Goal: Check status: Check status

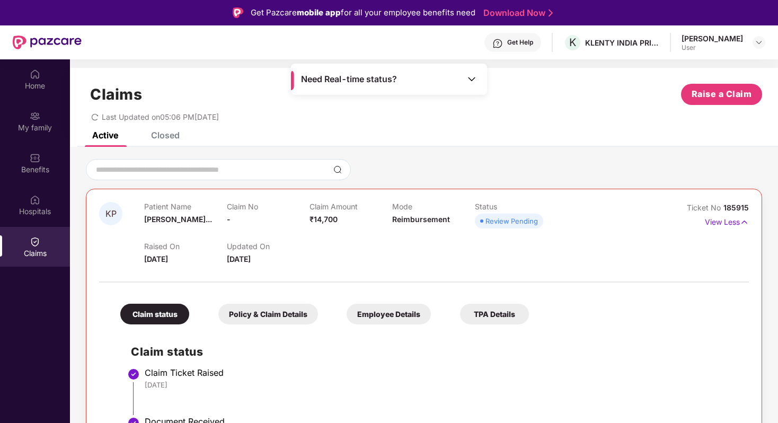
scroll to position [36, 0]
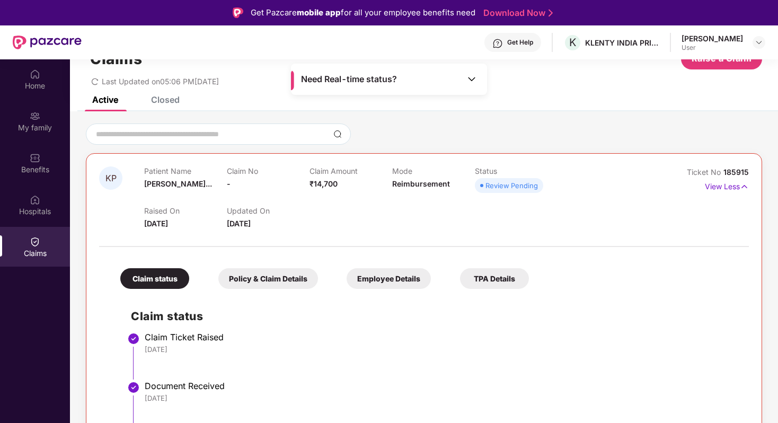
click at [23, 257] on div "Claims" at bounding box center [35, 253] width 70 height 11
click at [34, 82] on div "Home" at bounding box center [35, 86] width 70 height 11
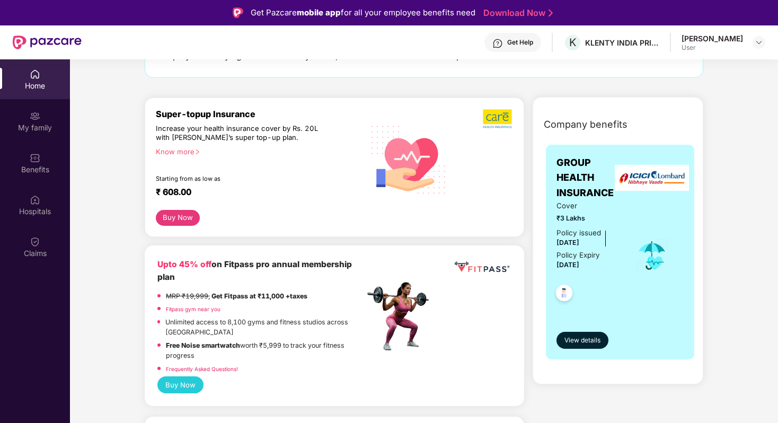
scroll to position [133, 0]
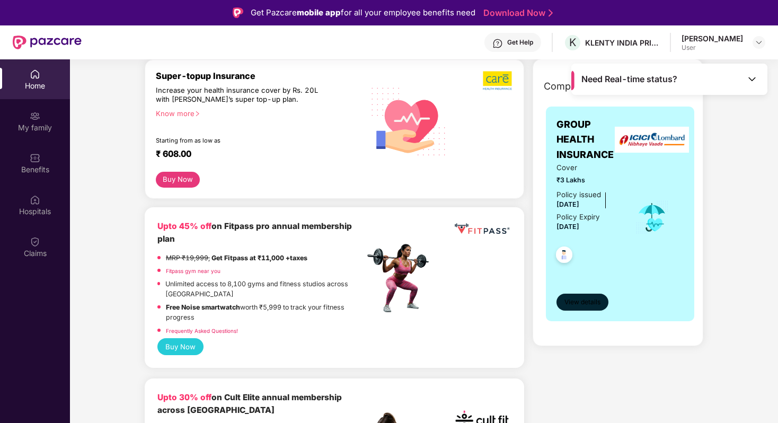
click at [574, 298] on span "View details" at bounding box center [582, 302] width 36 height 10
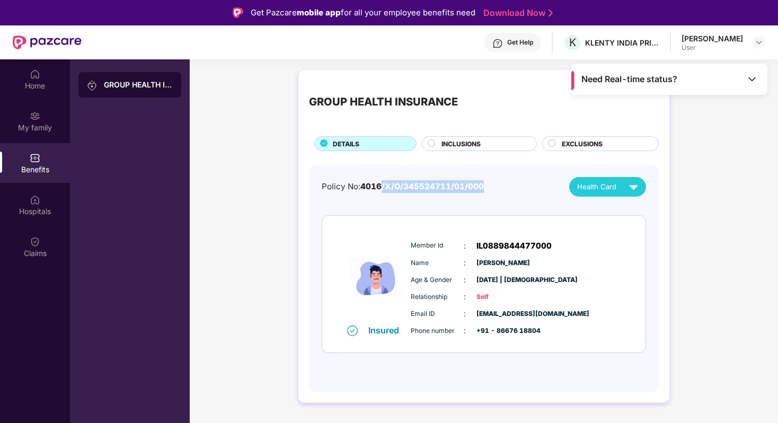
drag, startPoint x: 495, startPoint y: 189, endPoint x: 383, endPoint y: 189, distance: 112.9
click at [383, 189] on div "Policy No: 4016/X/O/345524711/01/000 Health Card" at bounding box center [484, 187] width 324 height 20
click at [475, 138] on div "INCLUSIONS" at bounding box center [479, 143] width 115 height 15
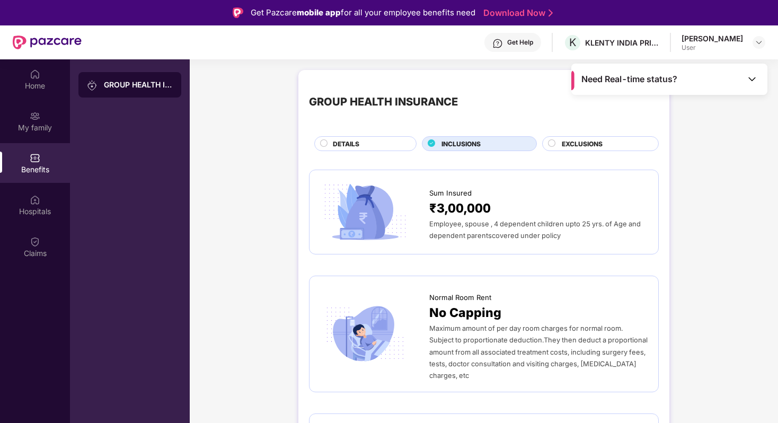
click at [591, 143] on span "EXCLUSIONS" at bounding box center [582, 144] width 41 height 10
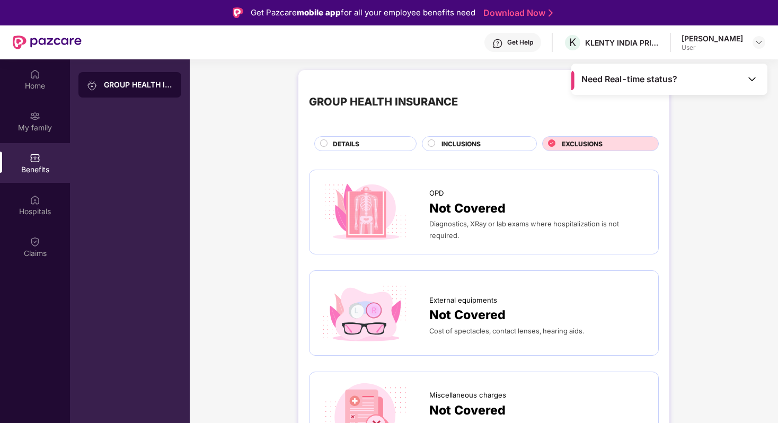
click at [357, 149] on div "DETAILS" at bounding box center [368, 145] width 83 height 12
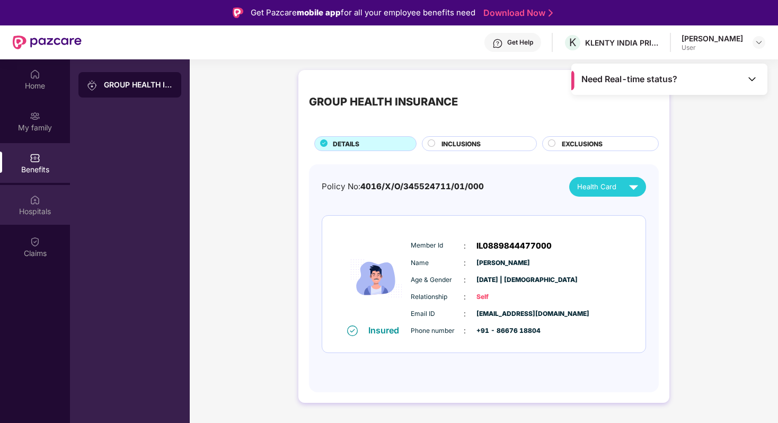
click at [47, 210] on div "Hospitals" at bounding box center [35, 211] width 70 height 11
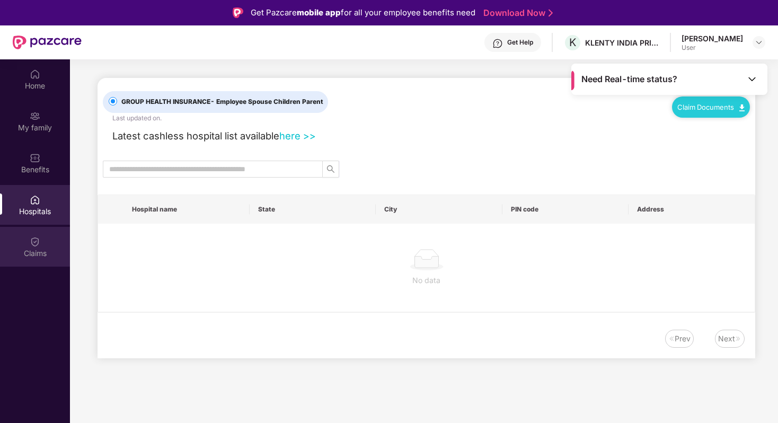
click at [49, 241] on div "Claims" at bounding box center [35, 247] width 70 height 40
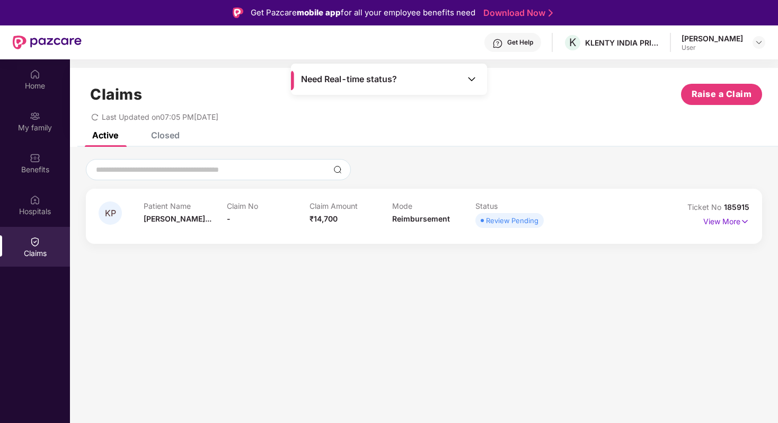
click at [162, 127] on div "Claims Raise a Claim Last Updated on 07:05 PM[DATE]" at bounding box center [424, 100] width 708 height 64
click at [162, 138] on div "Closed" at bounding box center [165, 135] width 29 height 11
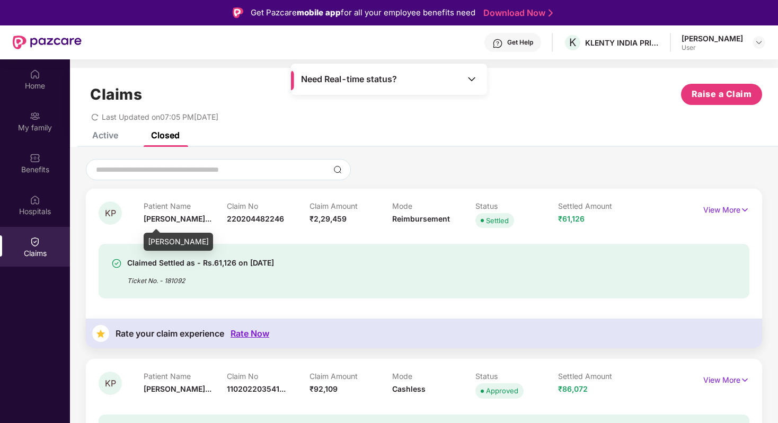
click at [196, 227] on div "[PERSON_NAME]" at bounding box center [178, 237] width 69 height 25
click at [184, 281] on div "Ticket No. - 181092" at bounding box center [200, 277] width 147 height 16
click at [717, 201] on div "KP Patient Name [PERSON_NAME]... Claim No 220204482246 Claim Amount ₹2,29,459 M…" at bounding box center [424, 268] width 676 height 159
click at [716, 203] on p "View More" at bounding box center [726, 208] width 46 height 14
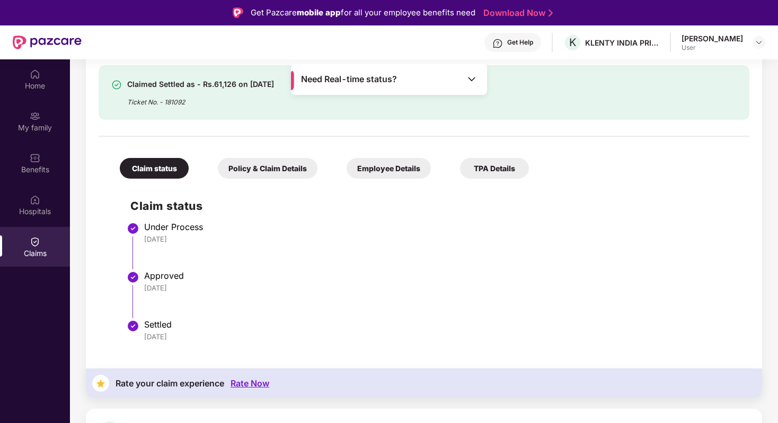
scroll to position [210, 0]
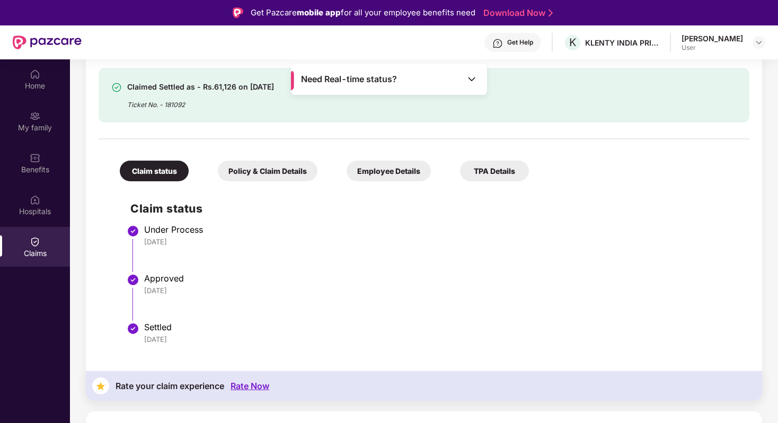
click at [282, 167] on div "Policy & Claim Details" at bounding box center [268, 171] width 100 height 21
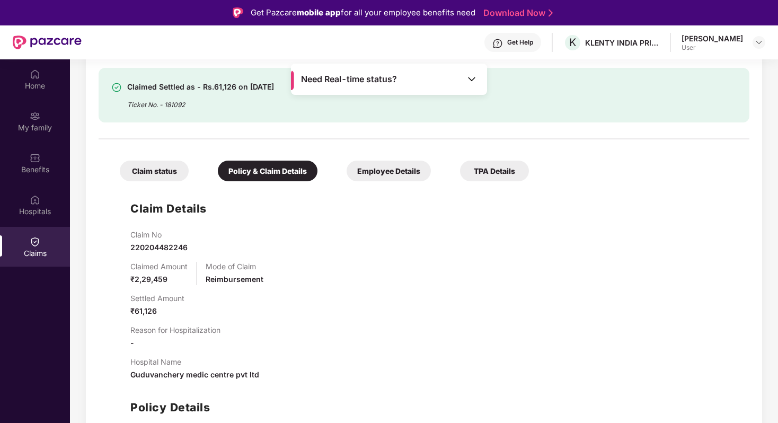
click at [417, 171] on div "Employee Details" at bounding box center [389, 171] width 84 height 21
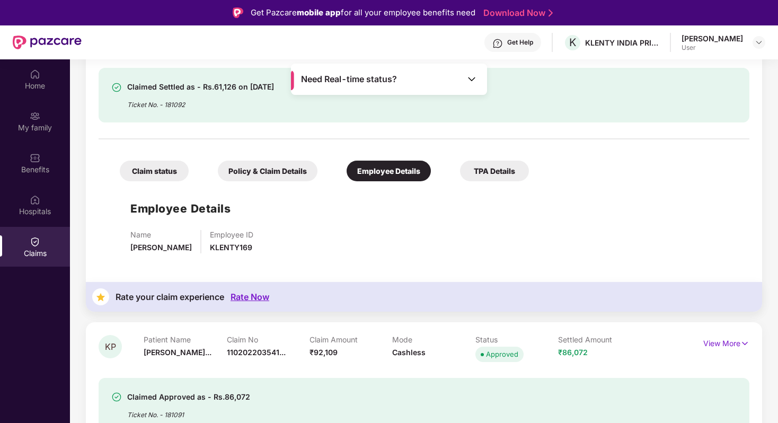
click at [487, 167] on div "TPA Details" at bounding box center [494, 171] width 69 height 21
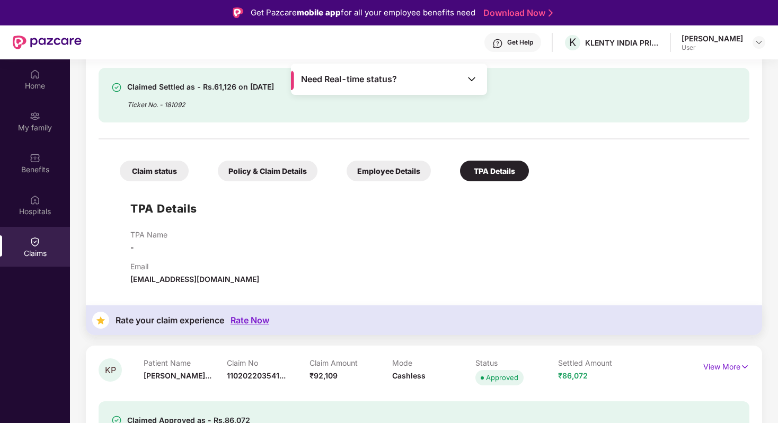
click at [164, 180] on div "Claim status" at bounding box center [154, 171] width 69 height 21
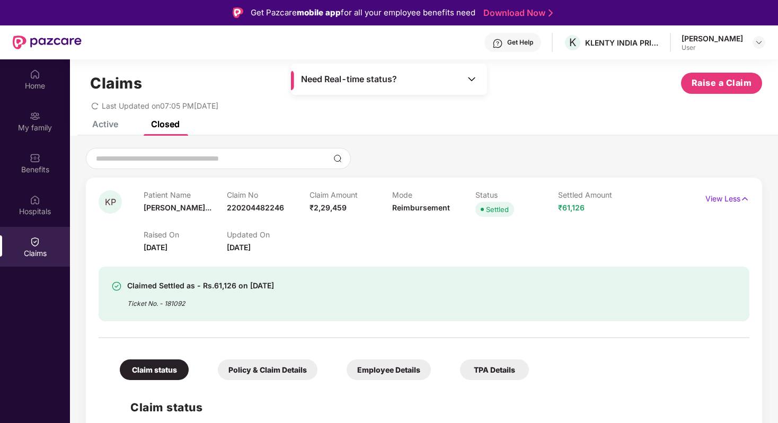
scroll to position [11, 0]
click at [223, 204] on div "Patient Name [PERSON_NAME]..." at bounding box center [185, 205] width 83 height 29
click at [711, 197] on p "View Less" at bounding box center [727, 198] width 44 height 14
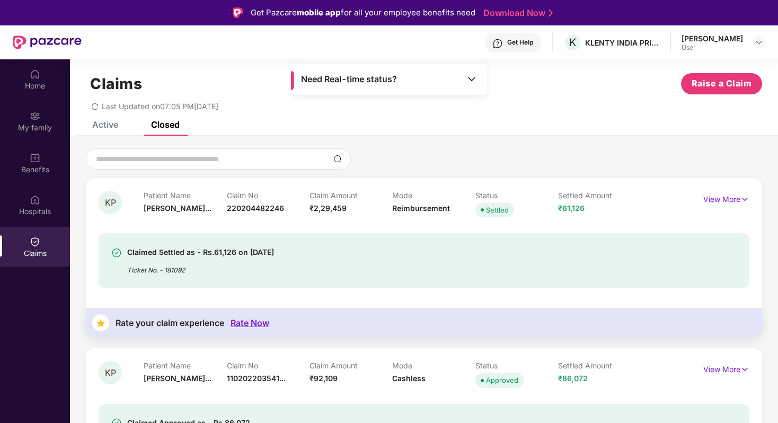
scroll to position [107, 0]
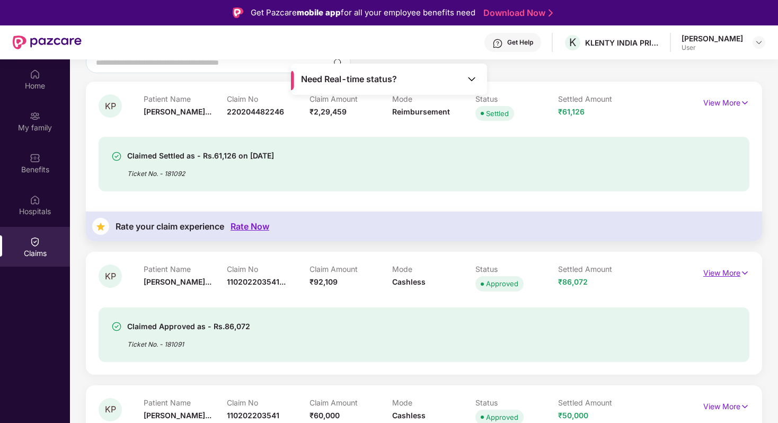
click at [732, 276] on p "View More" at bounding box center [726, 271] width 46 height 14
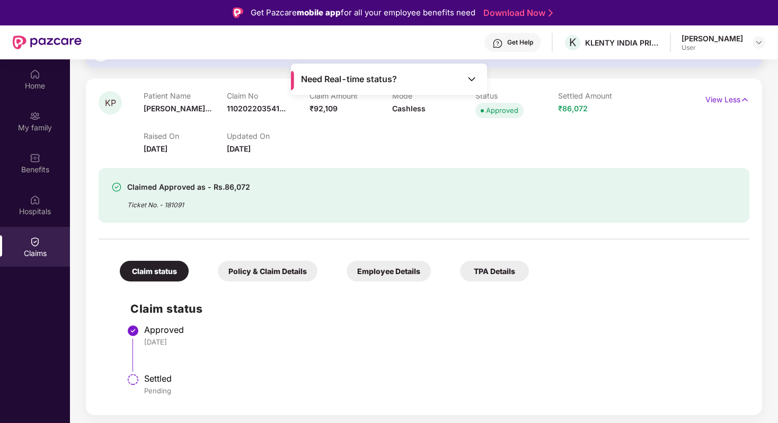
scroll to position [280, 0]
click at [556, 338] on div "[DATE]" at bounding box center [441, 343] width 595 height 10
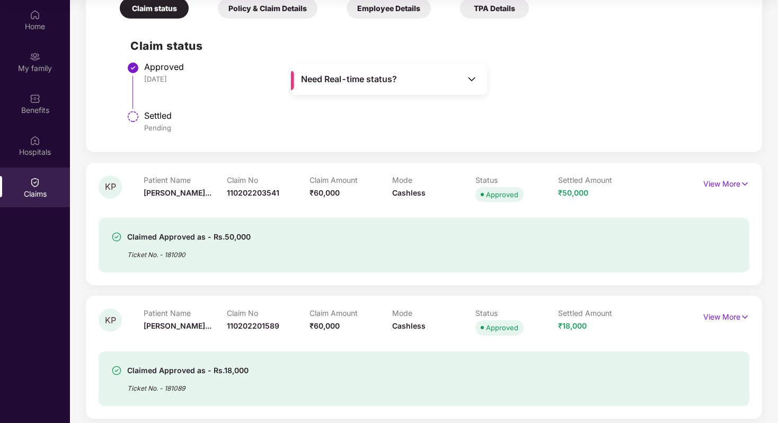
scroll to position [483, 0]
click at [732, 180] on p "View More" at bounding box center [726, 183] width 46 height 14
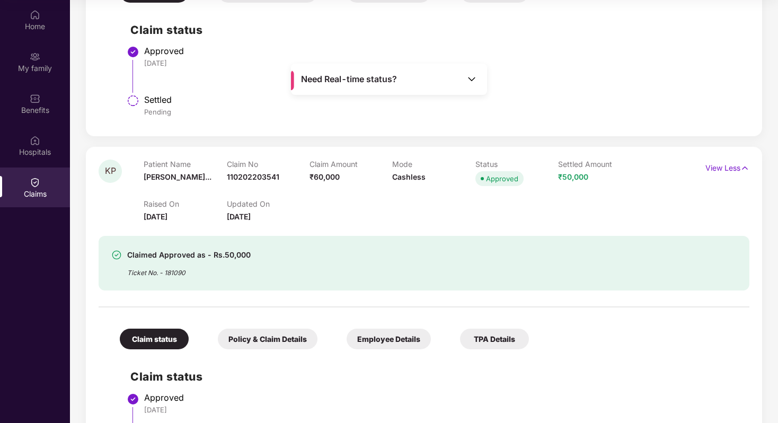
scroll to position [493, 0]
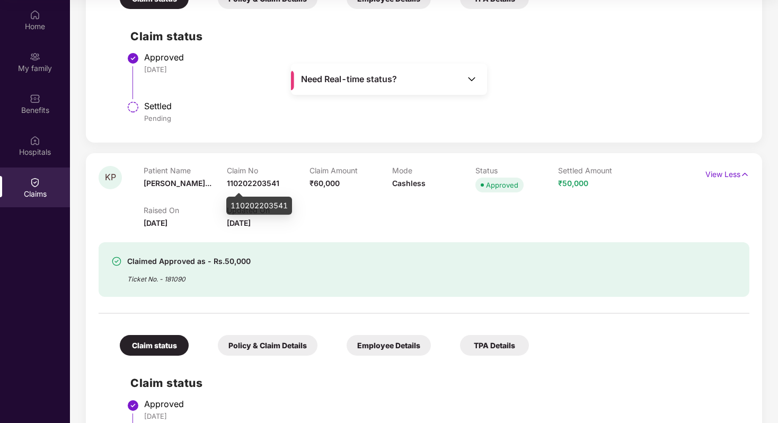
click at [257, 187] on span "110202203541" at bounding box center [253, 183] width 52 height 9
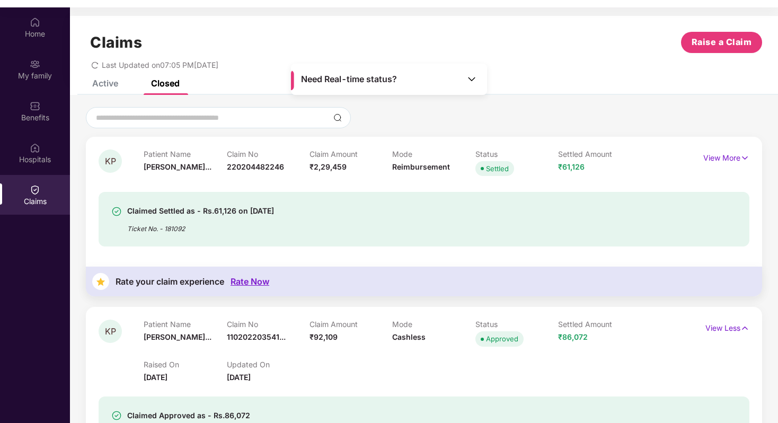
scroll to position [59, 0]
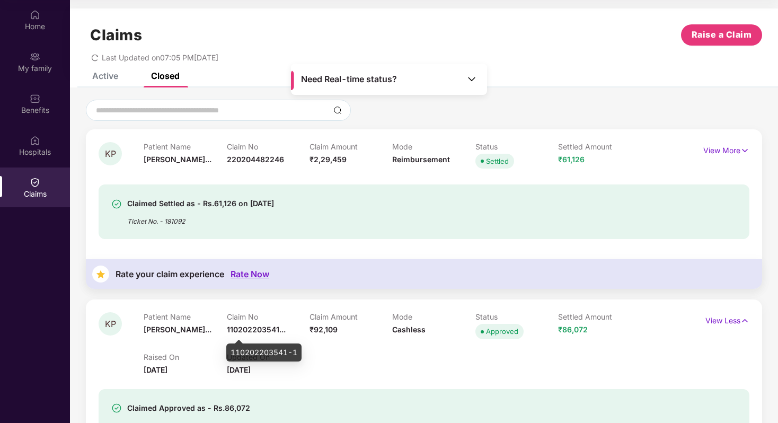
click at [256, 330] on span "110202203541..." at bounding box center [256, 329] width 59 height 9
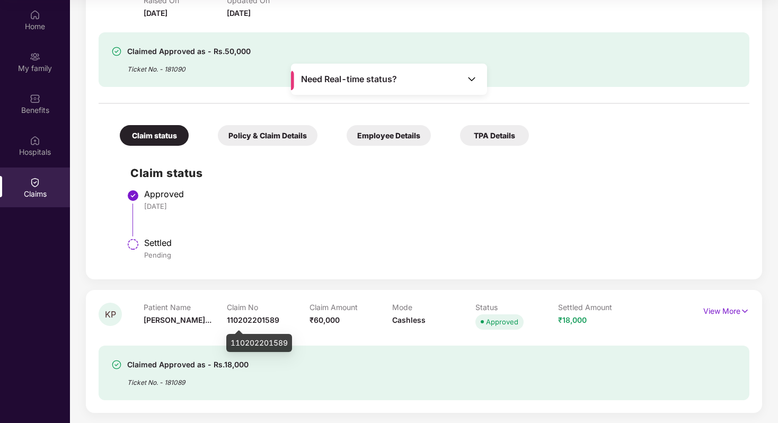
scroll to position [0, 0]
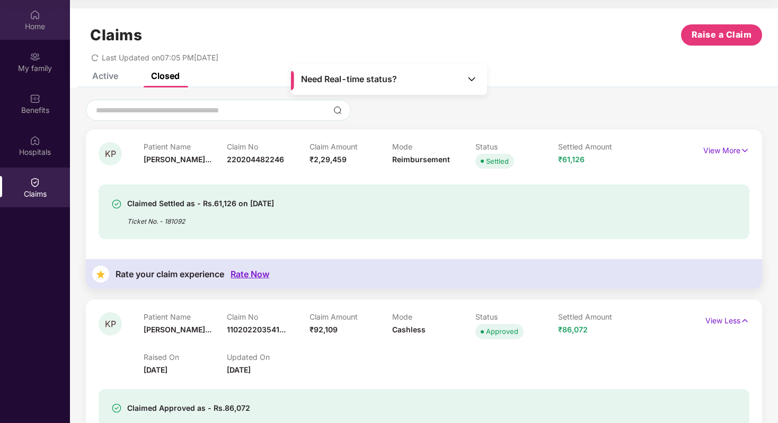
click at [39, 7] on div "Home" at bounding box center [35, 20] width 70 height 40
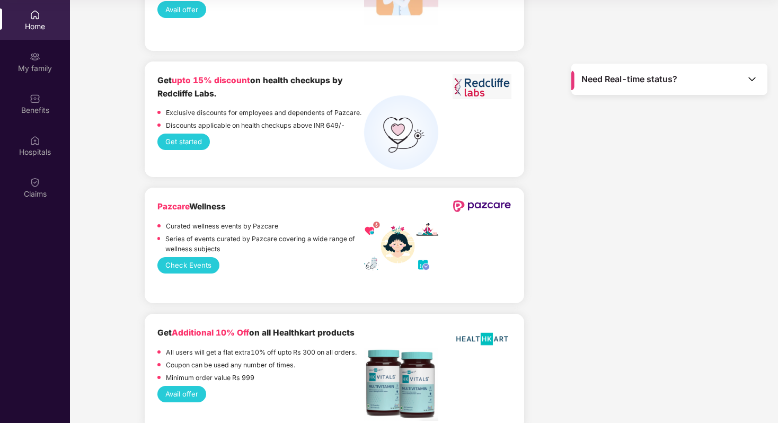
scroll to position [2149, 0]
